Goal: Check status: Check status

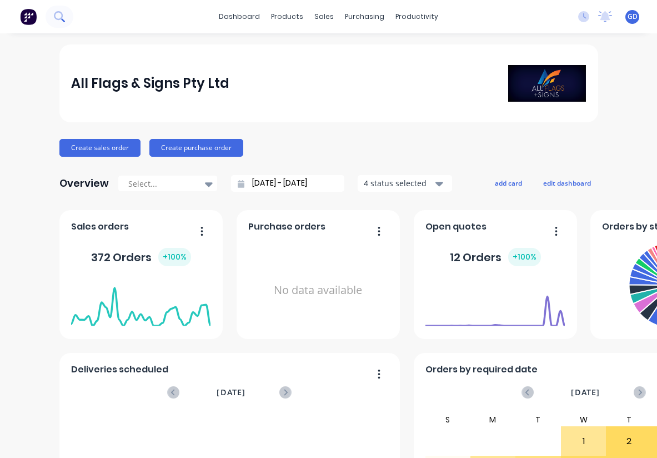
click at [61, 14] on icon at bounding box center [58, 15] width 9 height 9
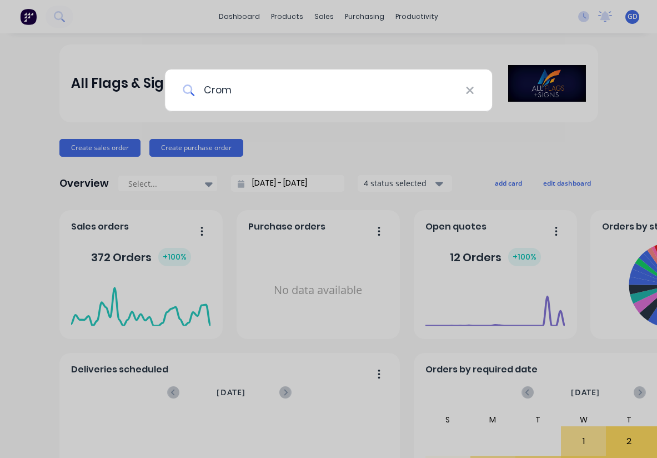
type input "Cromm"
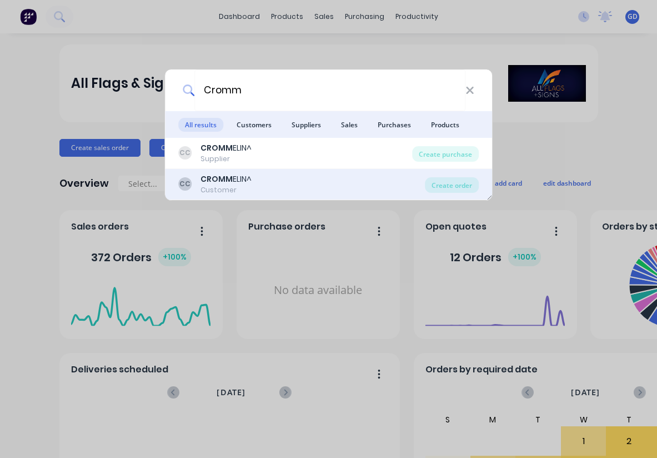
click at [228, 179] on b "CROMM" at bounding box center [217, 178] width 32 height 11
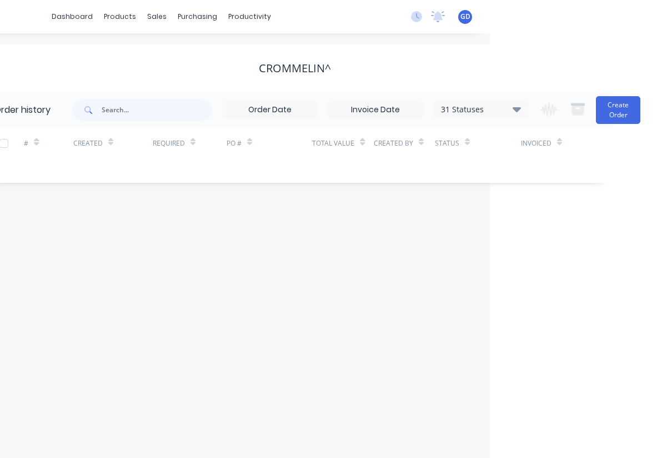
scroll to position [0, 167]
click at [516, 110] on icon at bounding box center [517, 109] width 8 height 5
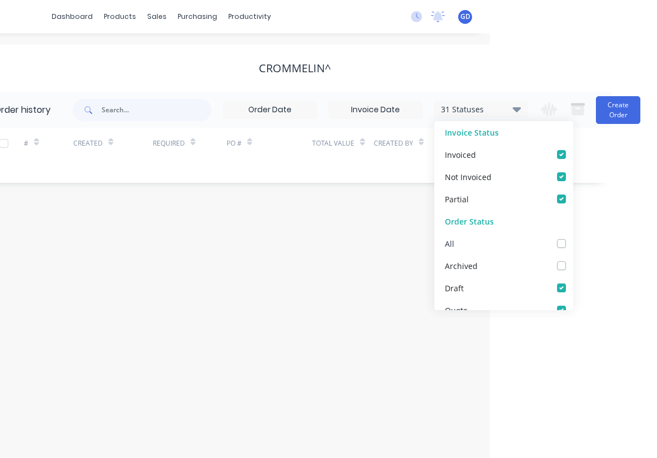
click at [565, 249] on div "All" at bounding box center [503, 243] width 139 height 22
click at [573, 237] on label at bounding box center [573, 237] width 0 height 0
click at [573, 246] on input "checkbox" at bounding box center [577, 242] width 9 height 11
checkbox input "true"
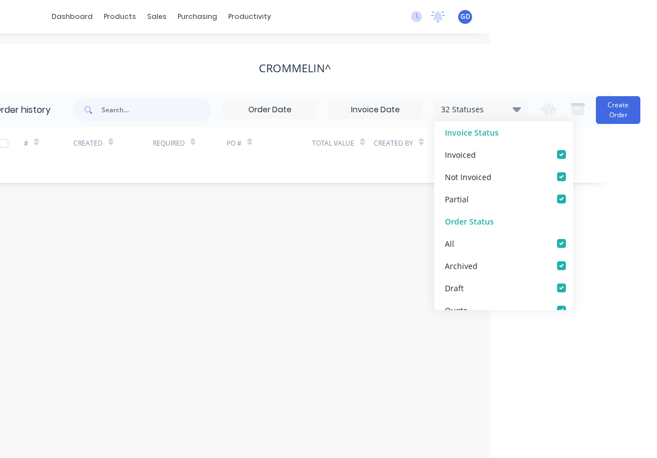
click at [87, 173] on div "Order history 32 Statuses Invoice Status Invoiced Not Invoiced Partial Order St…" at bounding box center [294, 137] width 635 height 91
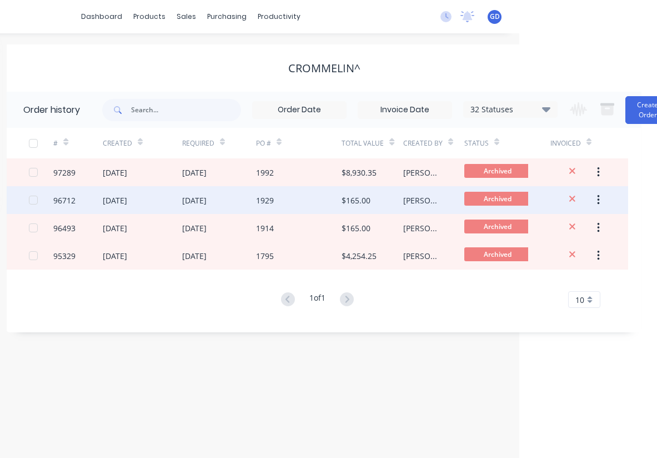
scroll to position [0, 137]
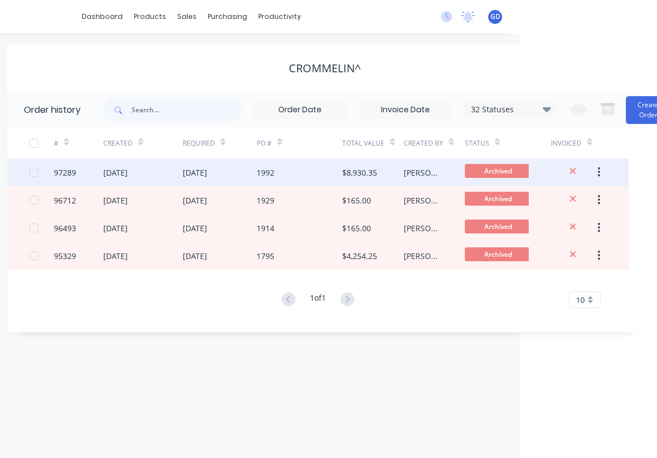
click at [74, 169] on div "97289" at bounding box center [65, 173] width 22 height 12
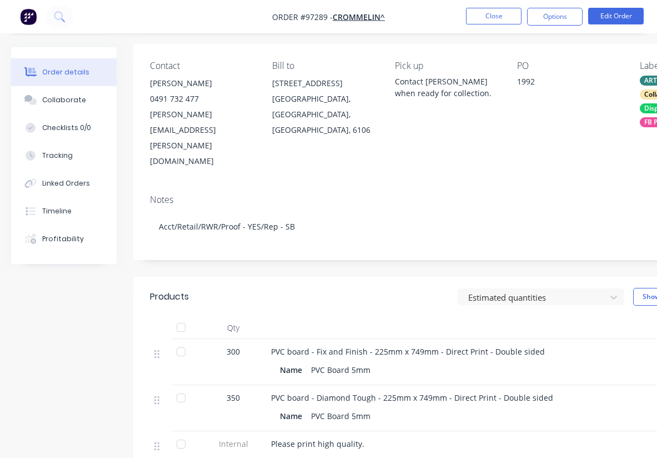
scroll to position [82, 0]
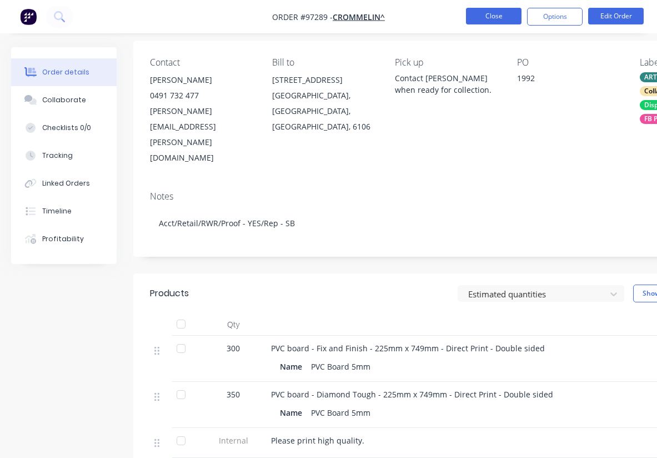
click at [483, 16] on button "Close" at bounding box center [494, 16] width 56 height 17
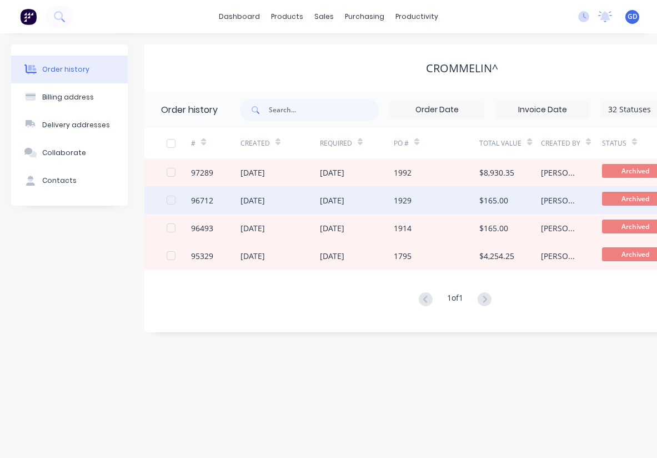
click at [205, 201] on div "96712" at bounding box center [202, 200] width 22 height 12
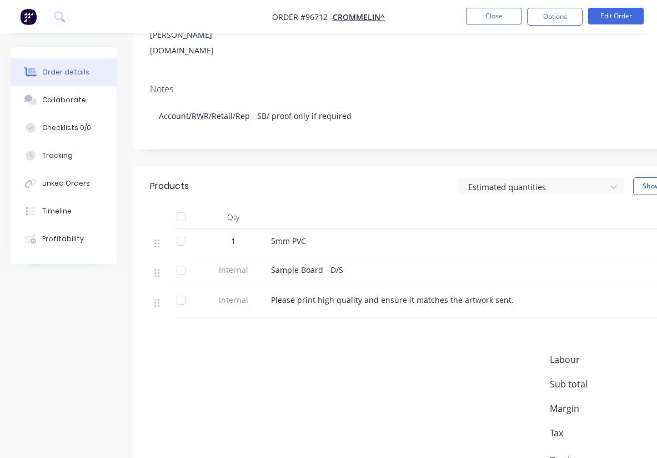
scroll to position [189, 0]
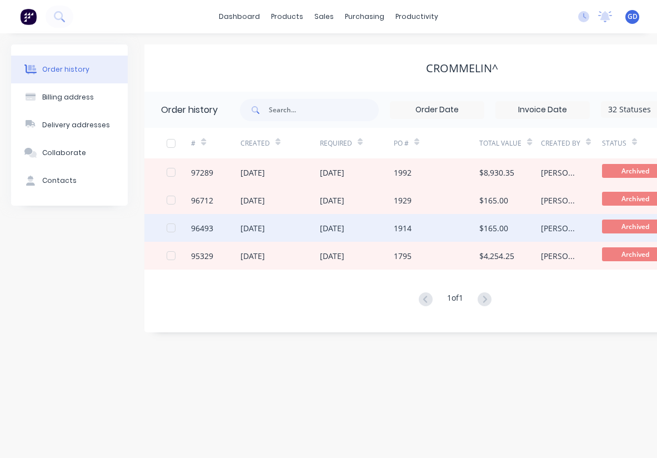
click at [201, 228] on div "96493" at bounding box center [202, 228] width 22 height 12
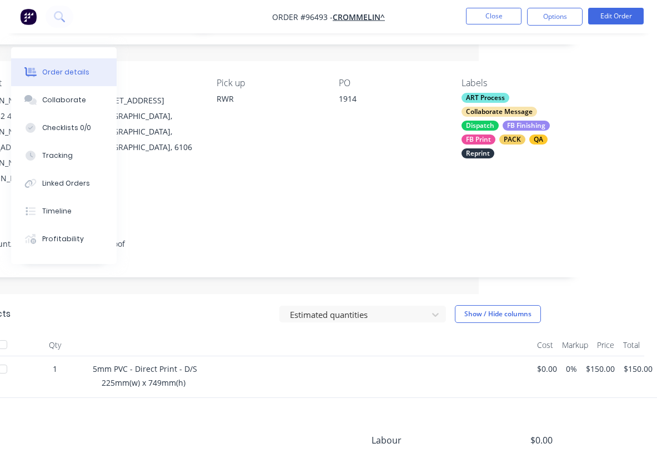
scroll to position [62, 178]
click at [493, 18] on button "Close" at bounding box center [494, 16] width 56 height 17
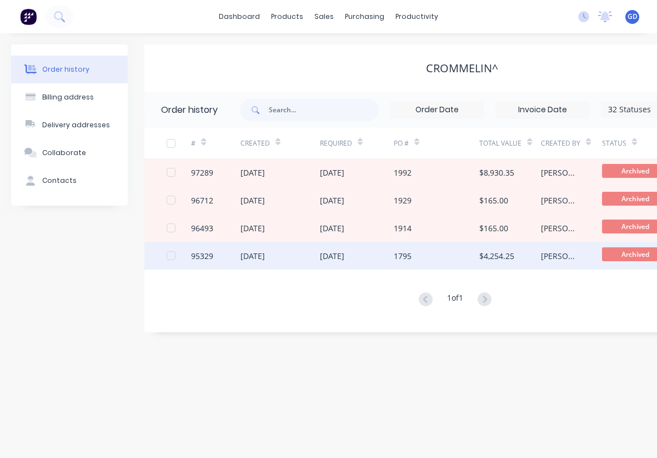
click at [204, 254] on div "95329" at bounding box center [202, 256] width 22 height 12
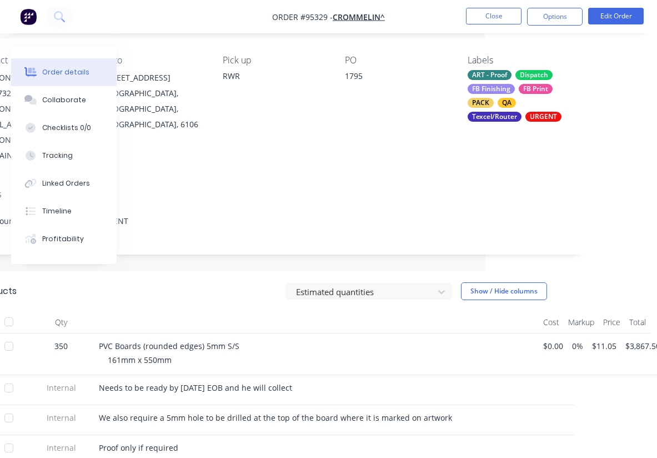
scroll to position [83, 164]
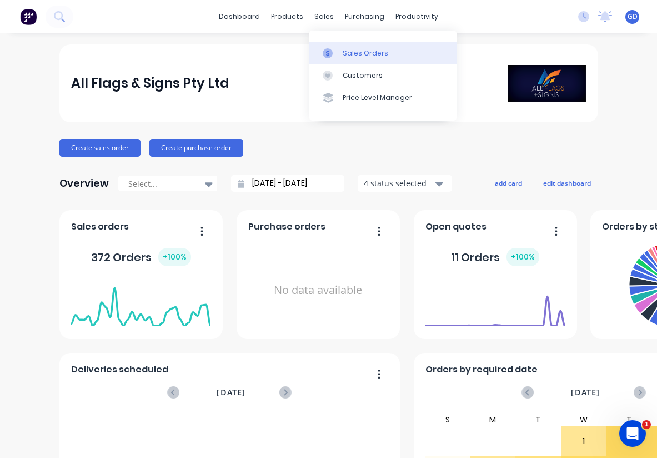
click at [347, 46] on link "Sales Orders" at bounding box center [382, 53] width 147 height 22
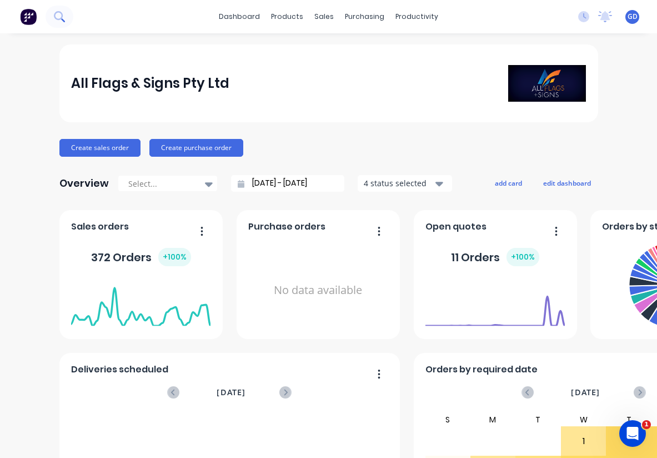
click at [59, 13] on icon at bounding box center [59, 16] width 11 height 11
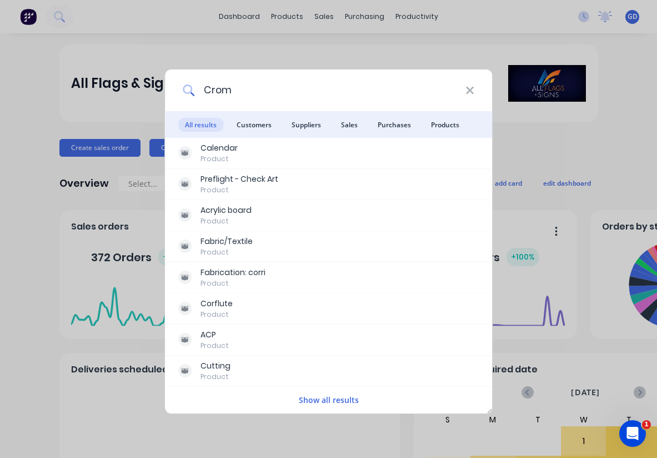
type input "Cromm"
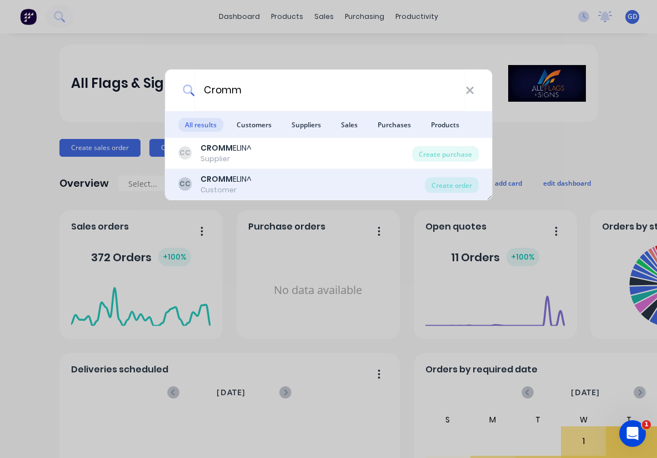
click at [229, 185] on div "Customer" at bounding box center [226, 190] width 51 height 10
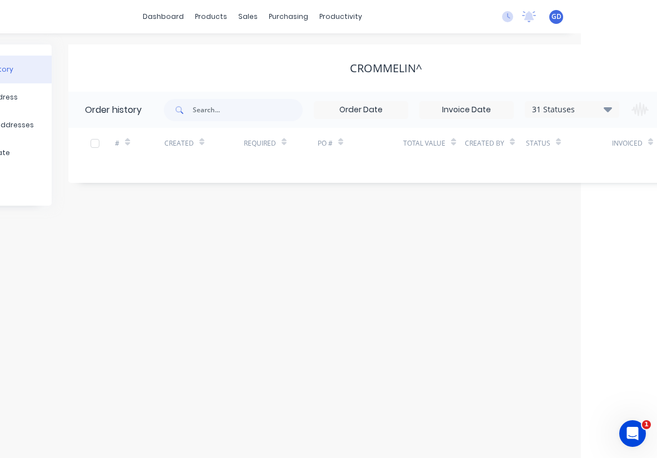
scroll to position [0, 91]
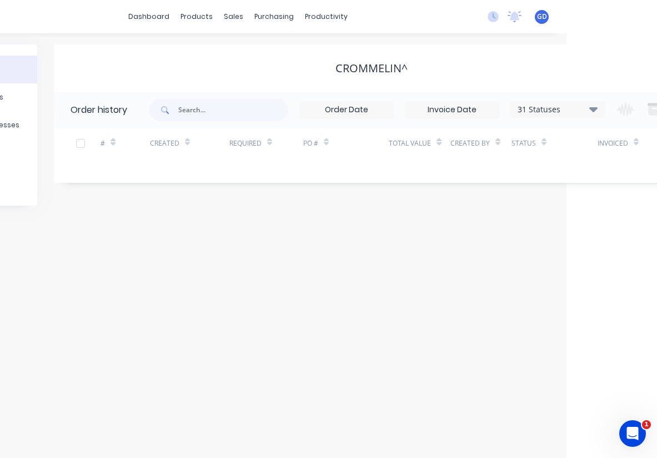
click at [593, 107] on icon at bounding box center [593, 109] width 8 height 5
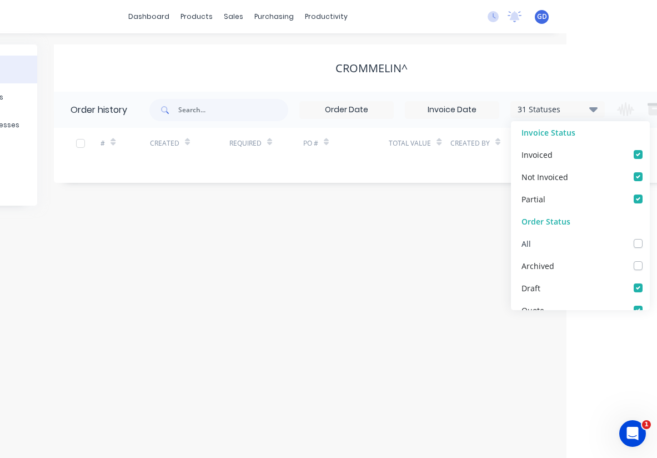
click at [649, 237] on label at bounding box center [649, 237] width 0 height 0
click at [649, 242] on input "checkbox" at bounding box center [653, 242] width 9 height 11
checkbox input "true"
click at [176, 171] on div "# Created Required PO # Total Value Created By Status Invoiced" at bounding box center [365, 150] width 622 height 44
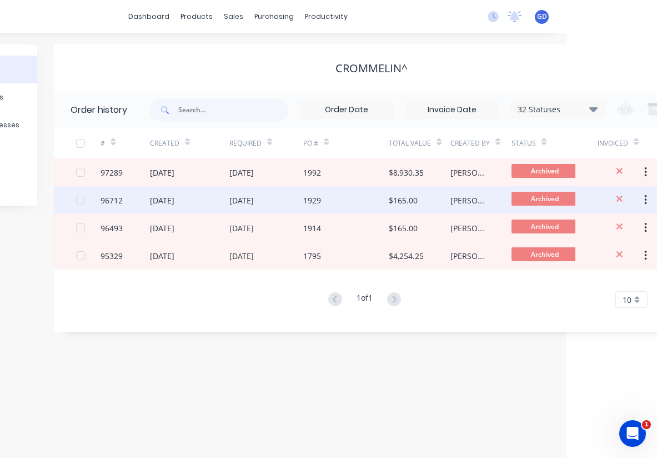
click at [108, 201] on div "96712" at bounding box center [112, 200] width 22 height 12
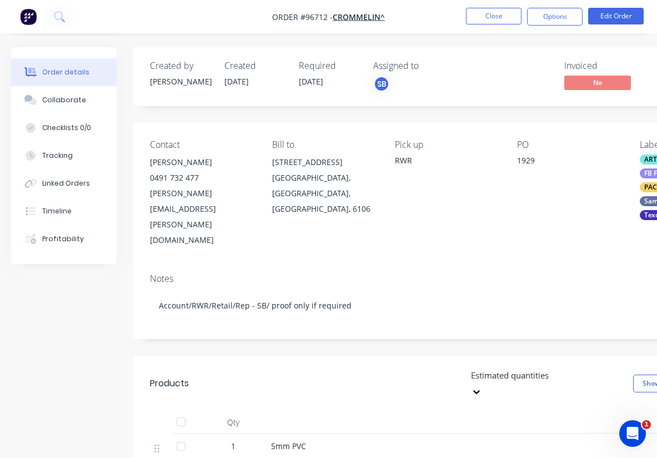
scroll to position [55, 1]
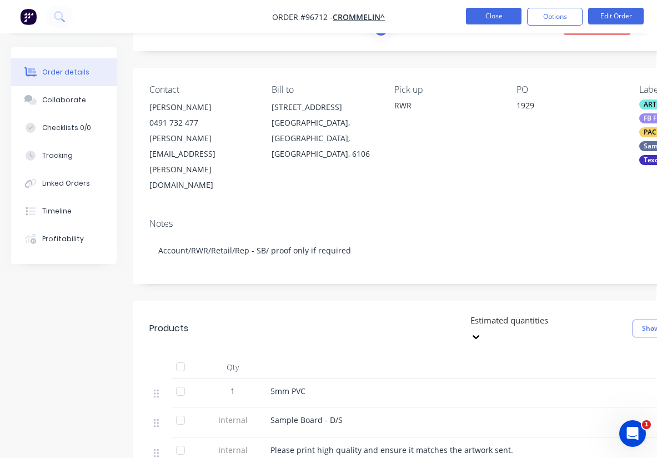
click at [489, 9] on button "Close" at bounding box center [494, 16] width 56 height 17
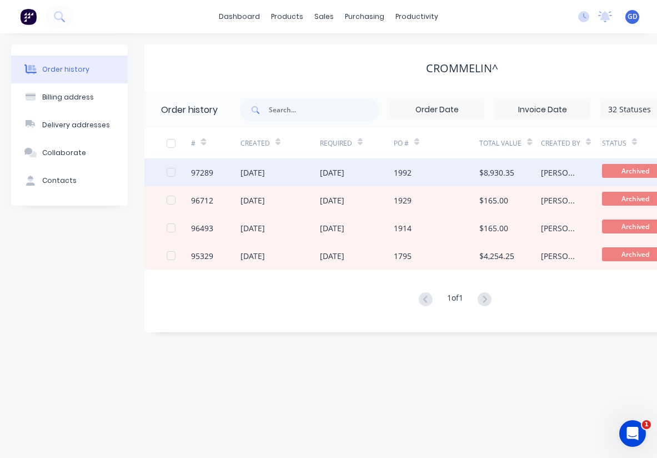
click at [207, 174] on div "97289" at bounding box center [202, 173] width 22 height 12
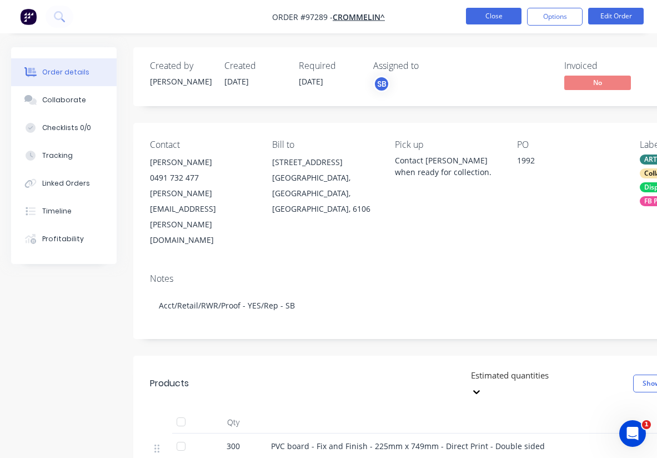
click at [489, 18] on button "Close" at bounding box center [494, 16] width 56 height 17
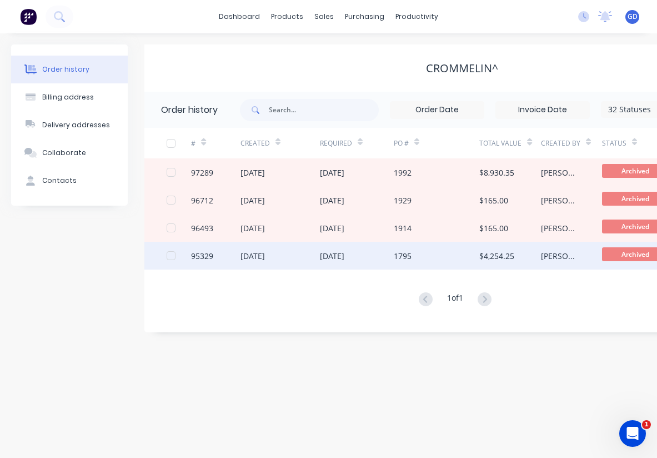
click at [201, 264] on div "95329" at bounding box center [215, 256] width 49 height 28
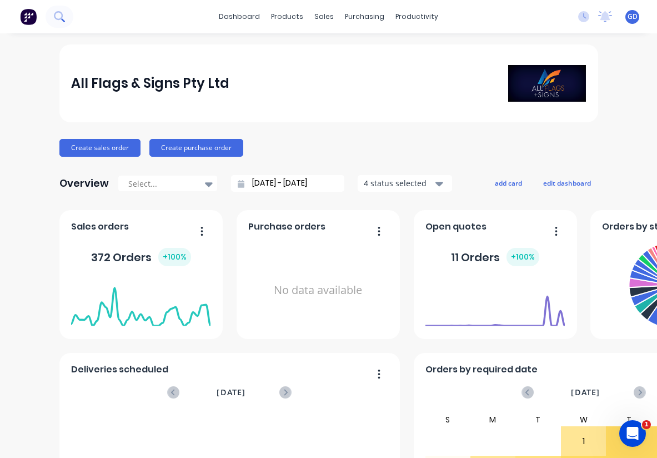
click at [61, 18] on icon at bounding box center [58, 15] width 9 height 9
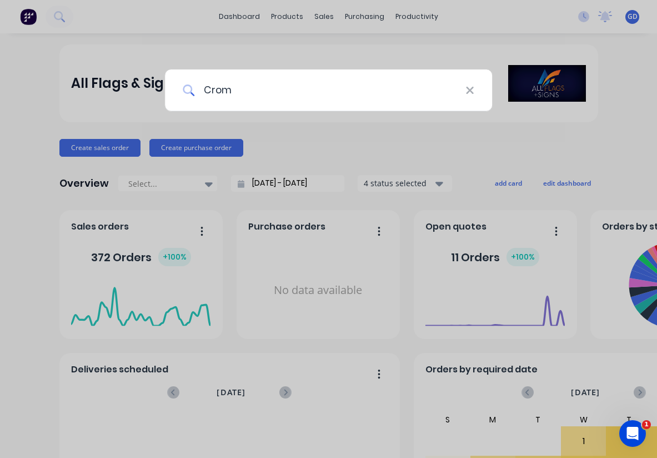
type input "Cromm"
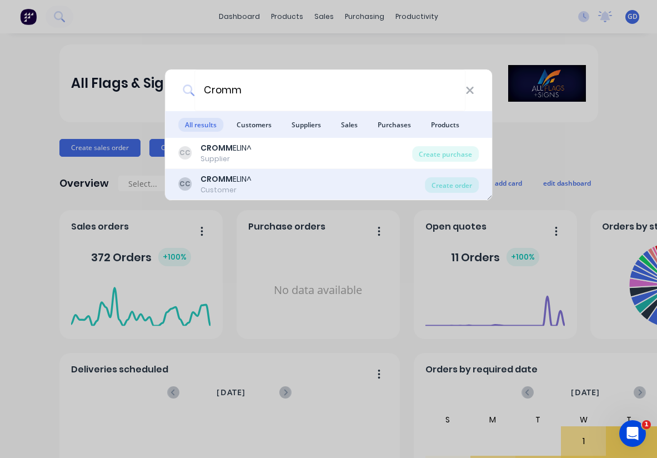
click at [218, 184] on div "CROMM ELIN^" at bounding box center [226, 179] width 51 height 12
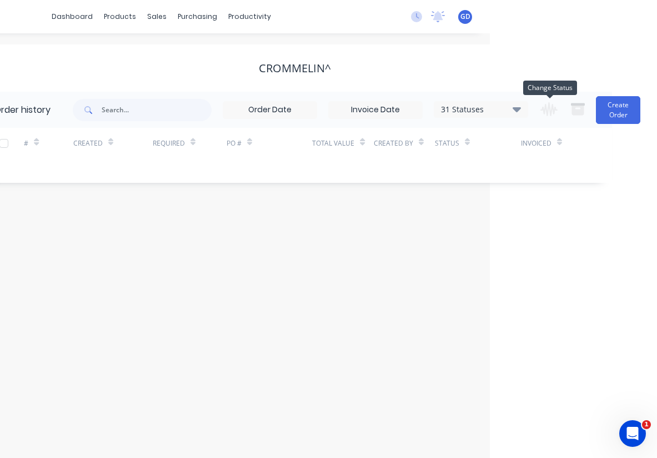
scroll to position [0, 167]
click at [518, 111] on icon at bounding box center [517, 109] width 8 height 5
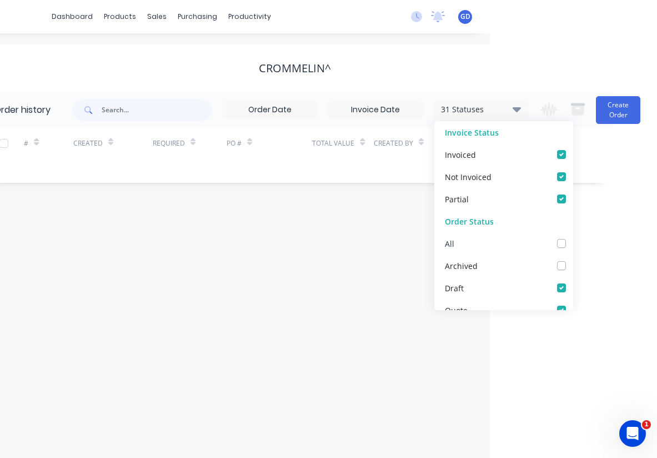
click at [573, 237] on label at bounding box center [573, 237] width 0 height 0
click at [573, 243] on input "checkbox" at bounding box center [577, 242] width 9 height 11
checkbox input "true"
click at [130, 172] on div "Order history 32 Statuses Invoice Status Invoiced Not Invoiced Partial Order St…" at bounding box center [294, 137] width 635 height 91
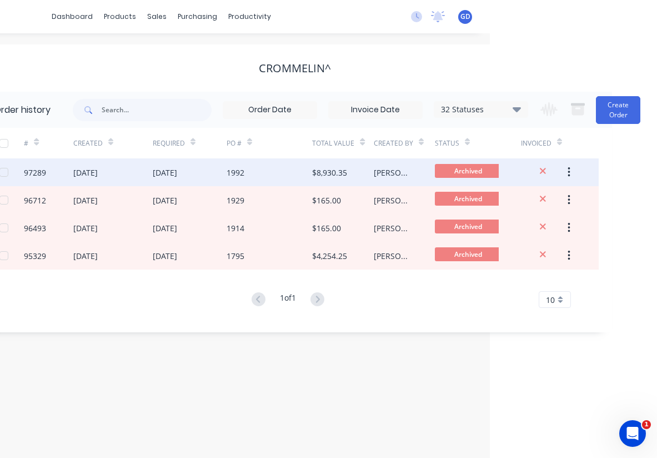
click at [91, 176] on div "16 Apr 2025" at bounding box center [85, 173] width 24 height 12
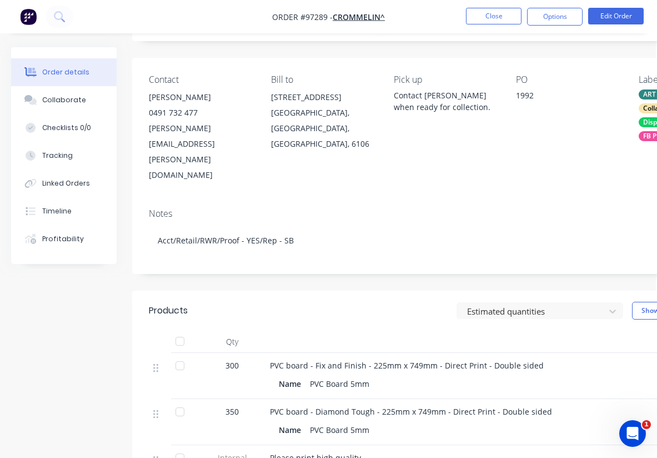
scroll to position [69, 1]
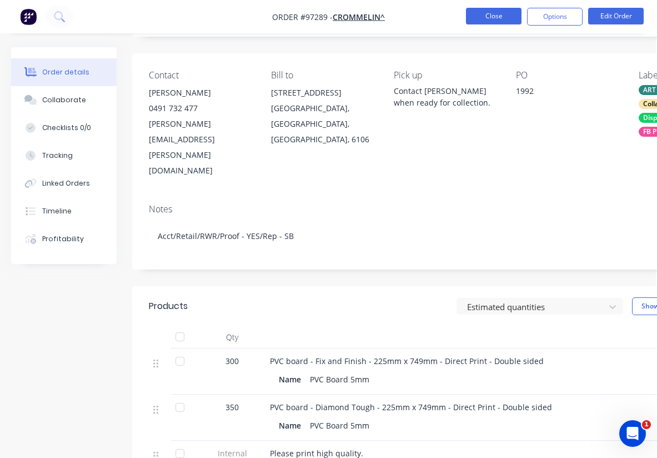
click at [491, 20] on button "Close" at bounding box center [494, 16] width 56 height 17
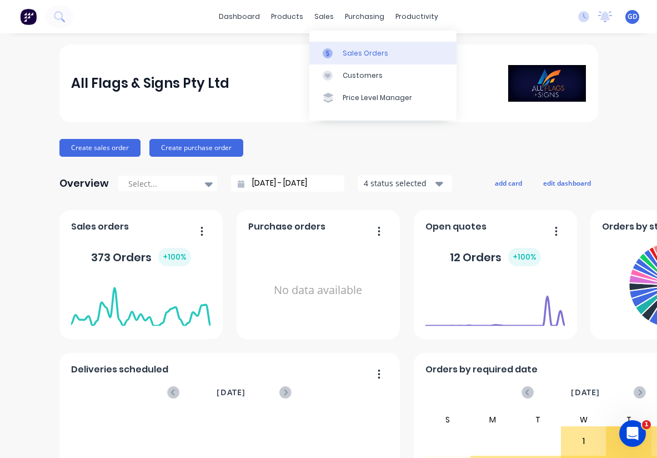
click at [352, 49] on div "Sales Orders" at bounding box center [366, 53] width 46 height 10
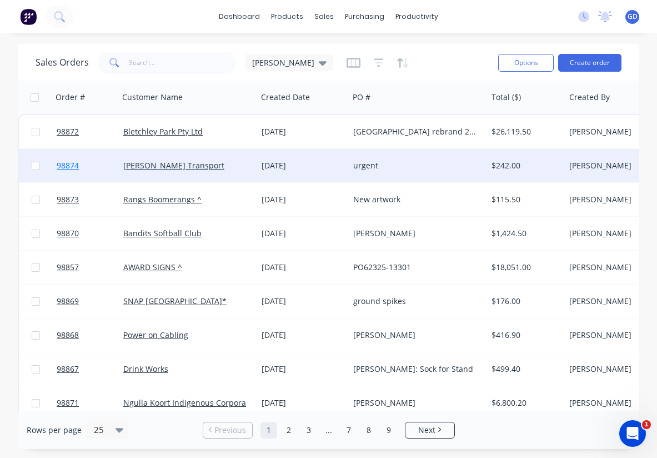
click at [76, 171] on span "98874" at bounding box center [68, 165] width 22 height 11
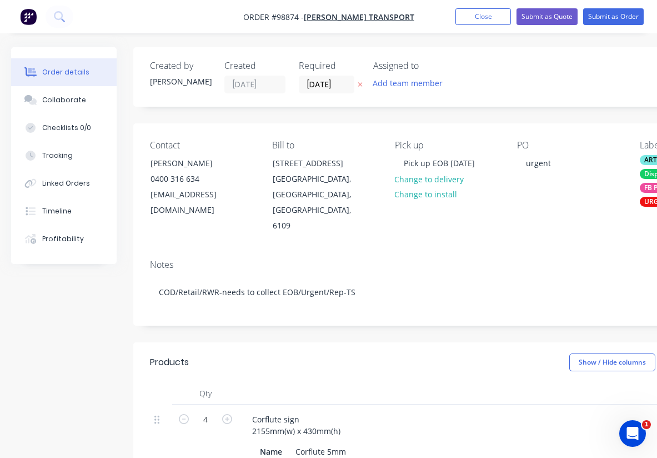
type input "$55.00"
type input "$220.00"
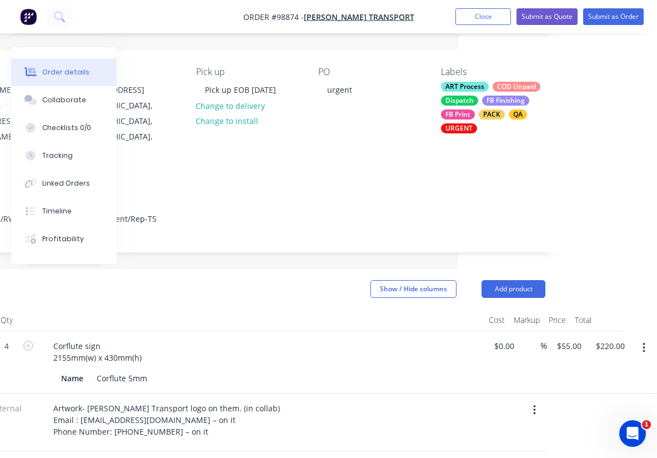
scroll to position [73, 199]
